Goal: Find specific page/section: Find specific page/section

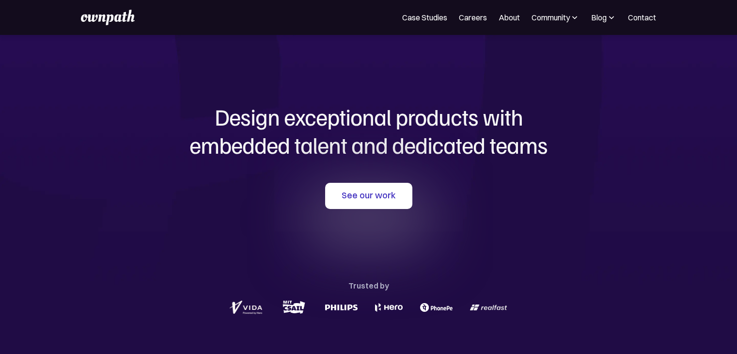
click at [466, 18] on link "Careers" at bounding box center [473, 18] width 28 height 12
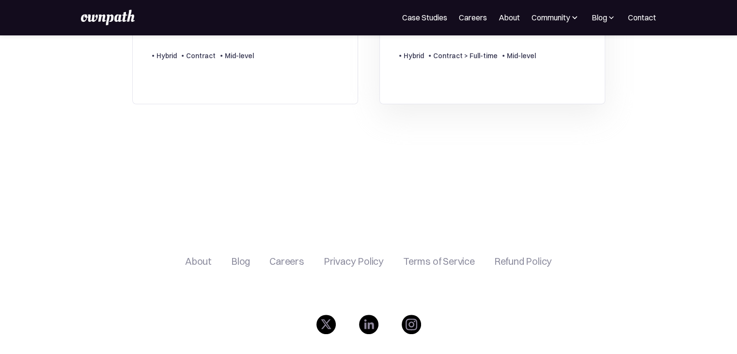
scroll to position [432, 0]
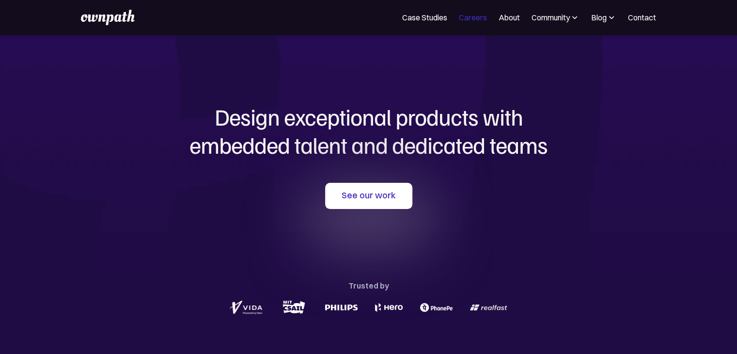
click at [479, 18] on link "Careers" at bounding box center [473, 18] width 28 height 12
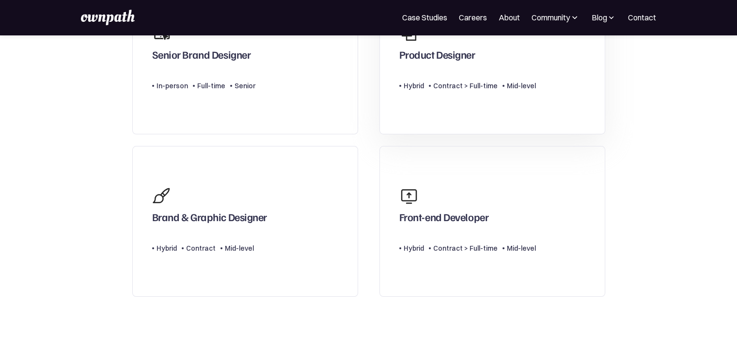
scroll to position [97, 0]
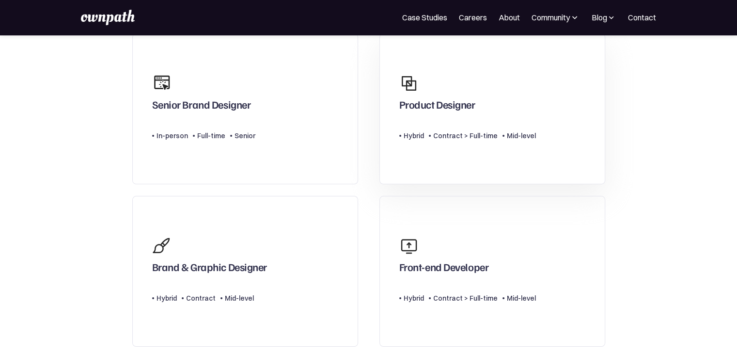
click at [429, 87] on div "Product Designer" at bounding box center [467, 92] width 137 height 47
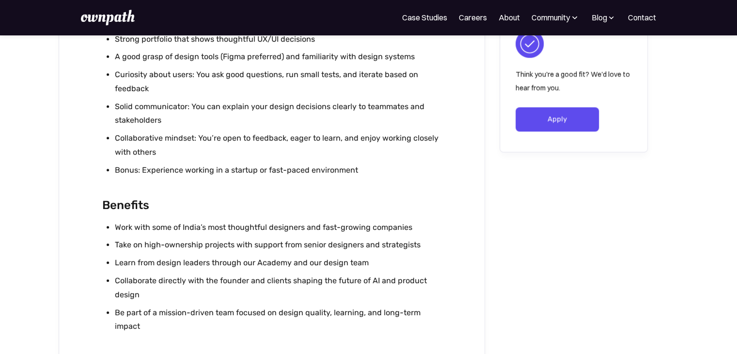
scroll to position [1066, 0]
